Goal: Book appointment/travel/reservation

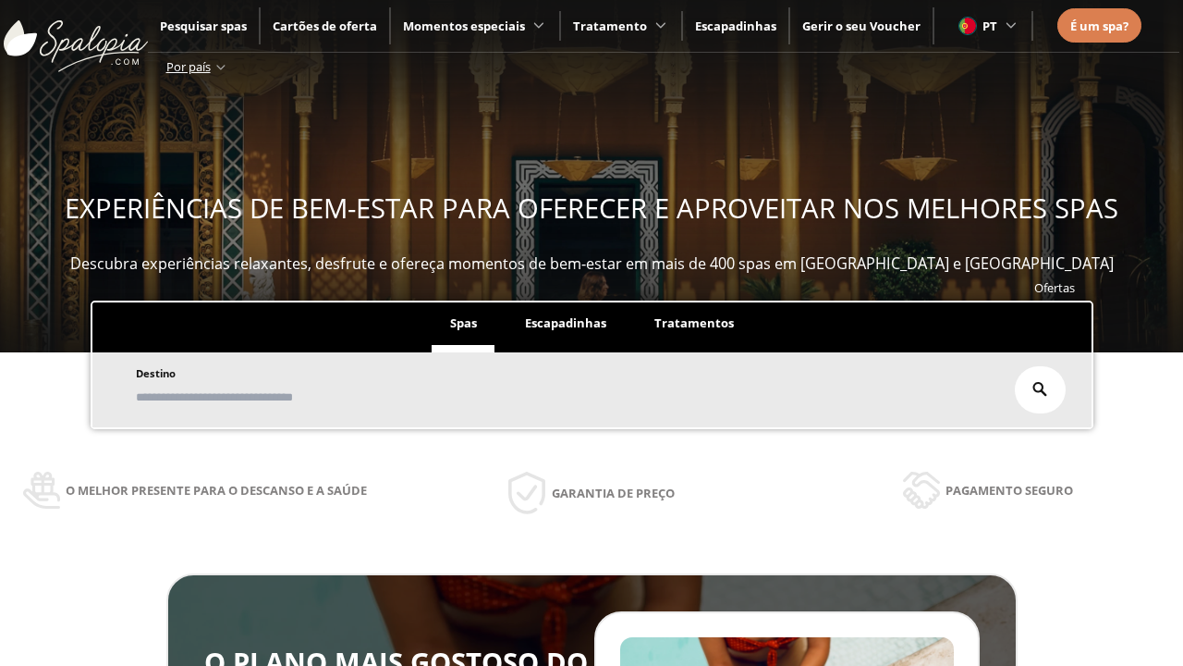
click at [566, 324] on span "Escapadinhas" at bounding box center [565, 322] width 81 height 17
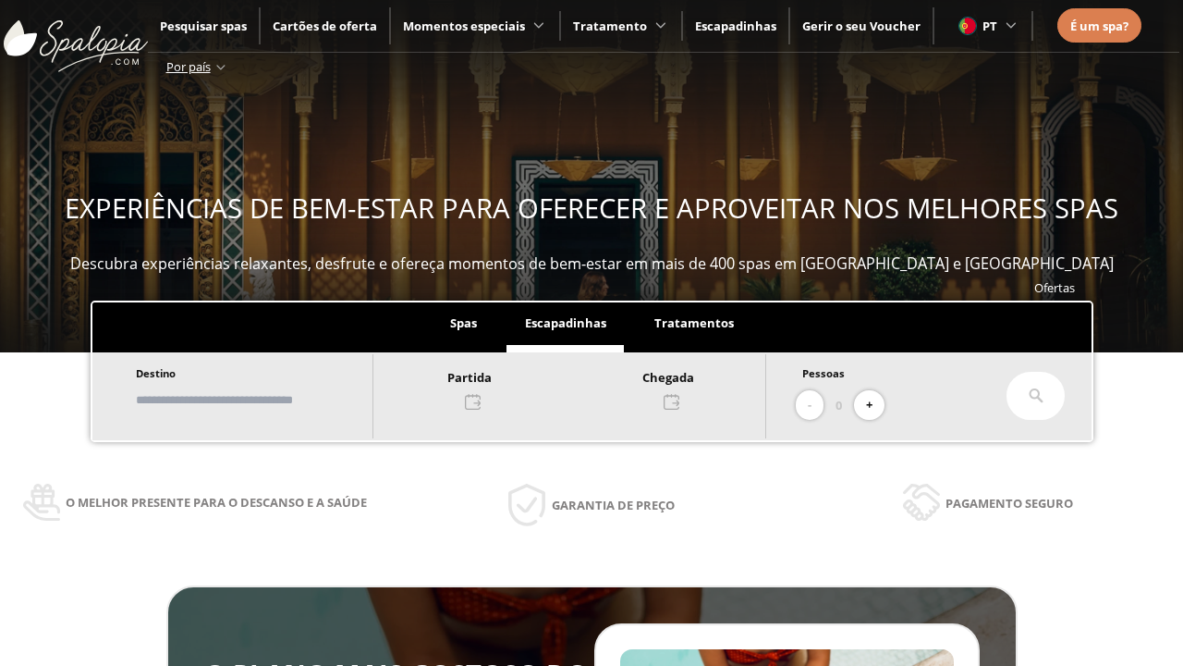
click at [261, 399] on input "text" at bounding box center [245, 400] width 230 height 32
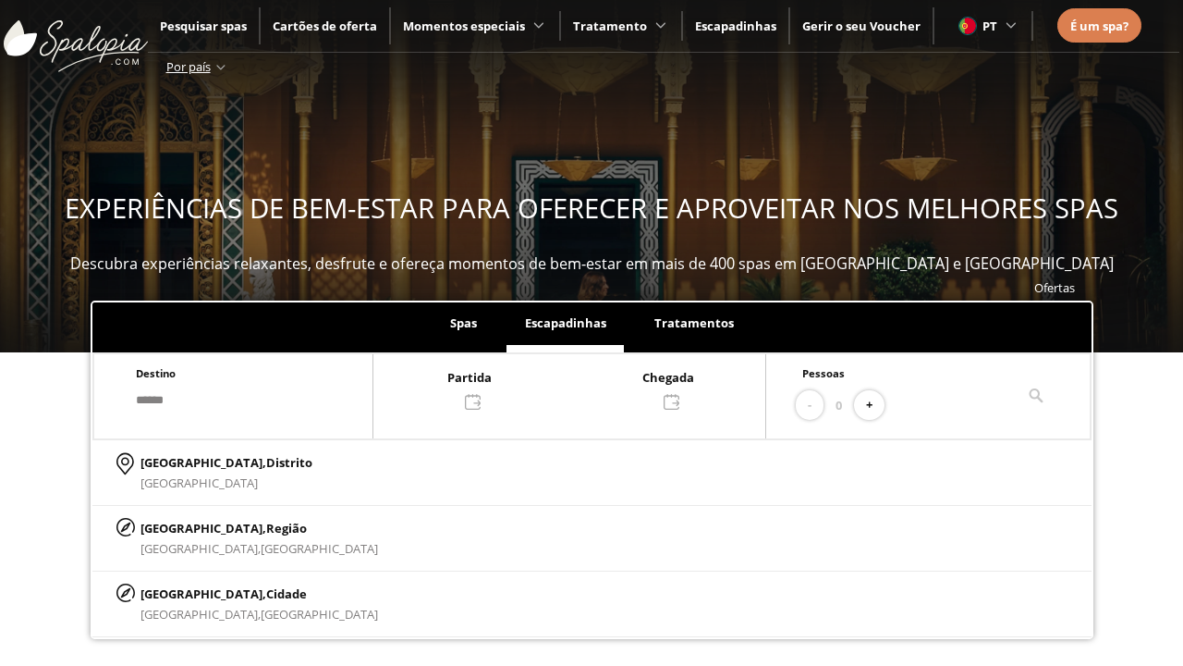
type input "******"
click at [185, 593] on p "[GEOGRAPHIC_DATA], Cidade" at bounding box center [260, 593] width 238 height 20
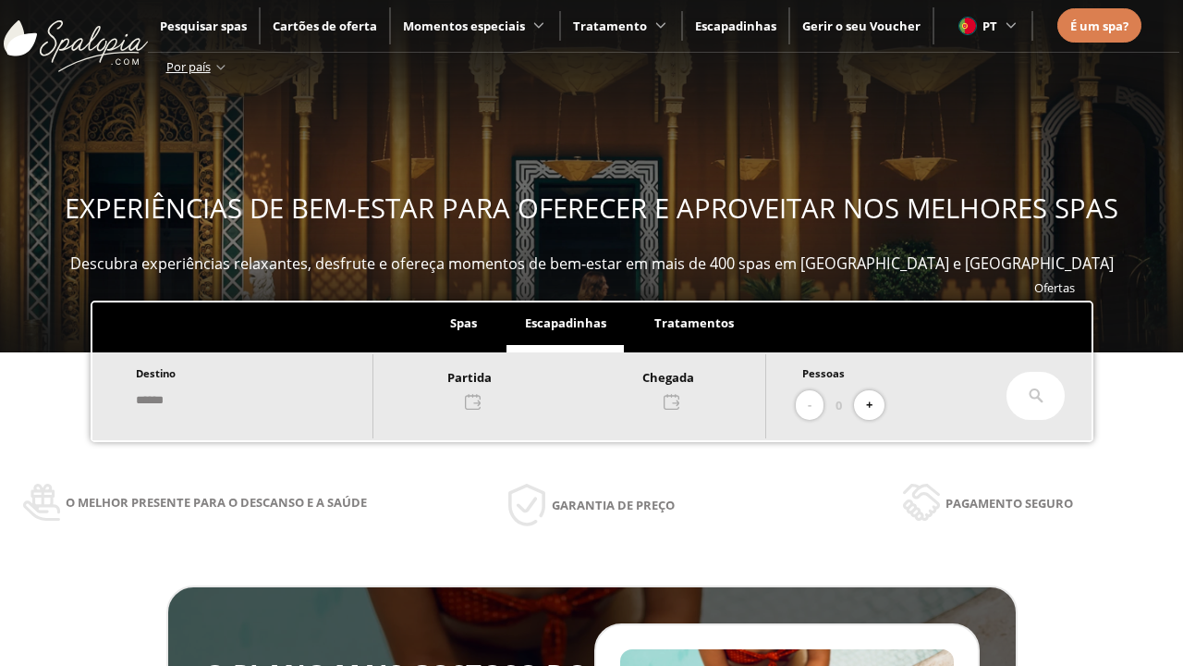
click at [588, 387] on div at bounding box center [570, 388] width 392 height 44
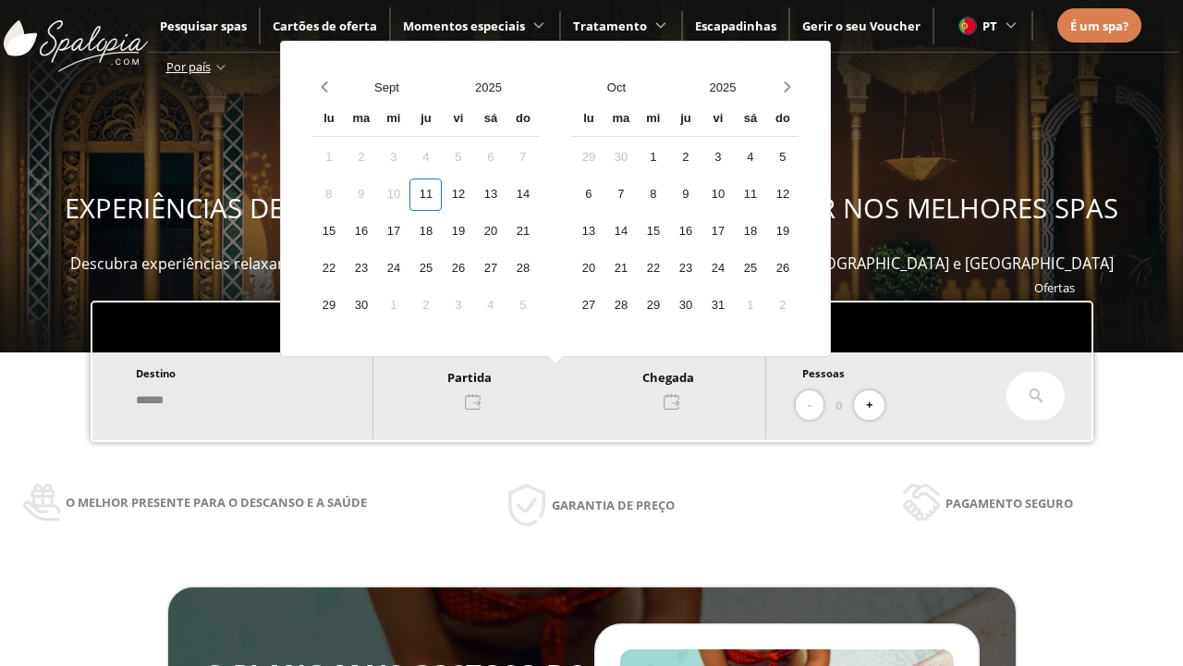
click at [507, 194] on div "13" at bounding box center [490, 194] width 32 height 32
click at [539, 194] on div "14" at bounding box center [523, 194] width 32 height 32
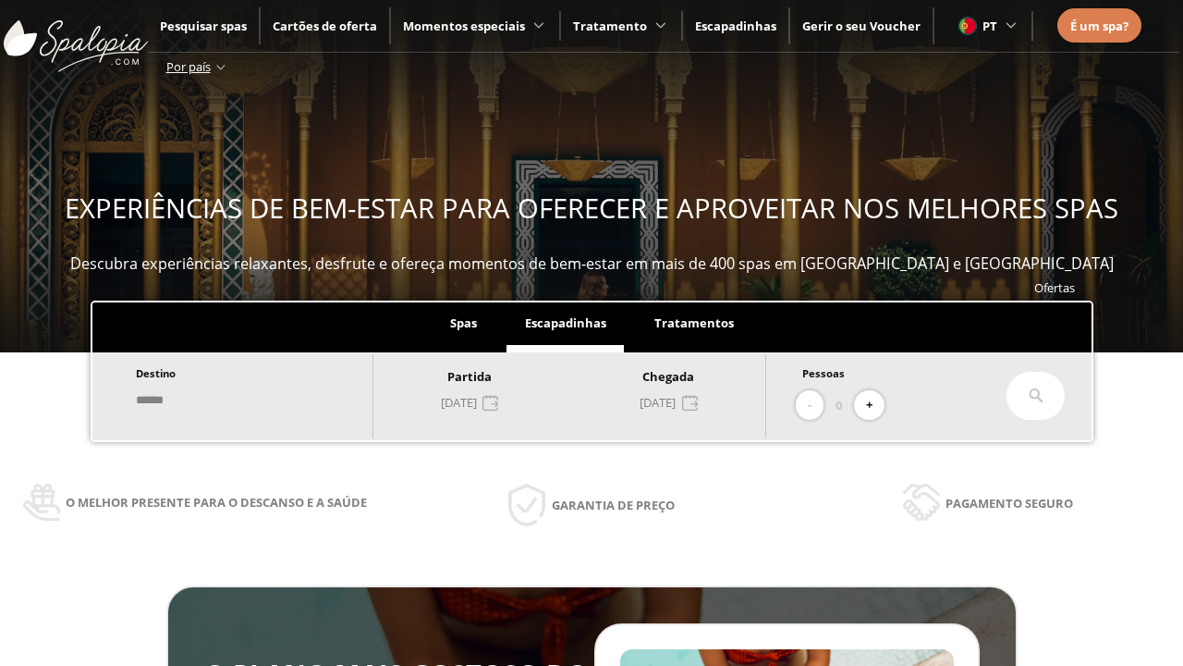
click at [876, 405] on button "+" at bounding box center [869, 405] width 31 height 31
click at [1036, 396] on icon at bounding box center [1036, 395] width 15 height 15
